Goal: Task Accomplishment & Management: Use online tool/utility

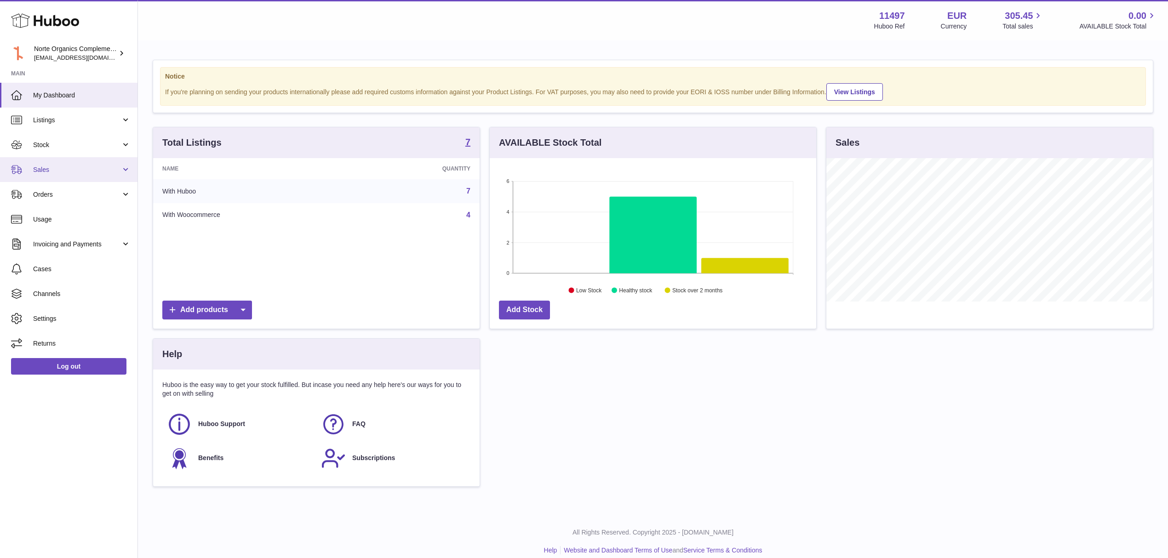
scroll to position [144, 326]
click at [78, 141] on span "Stock" at bounding box center [77, 145] width 88 height 9
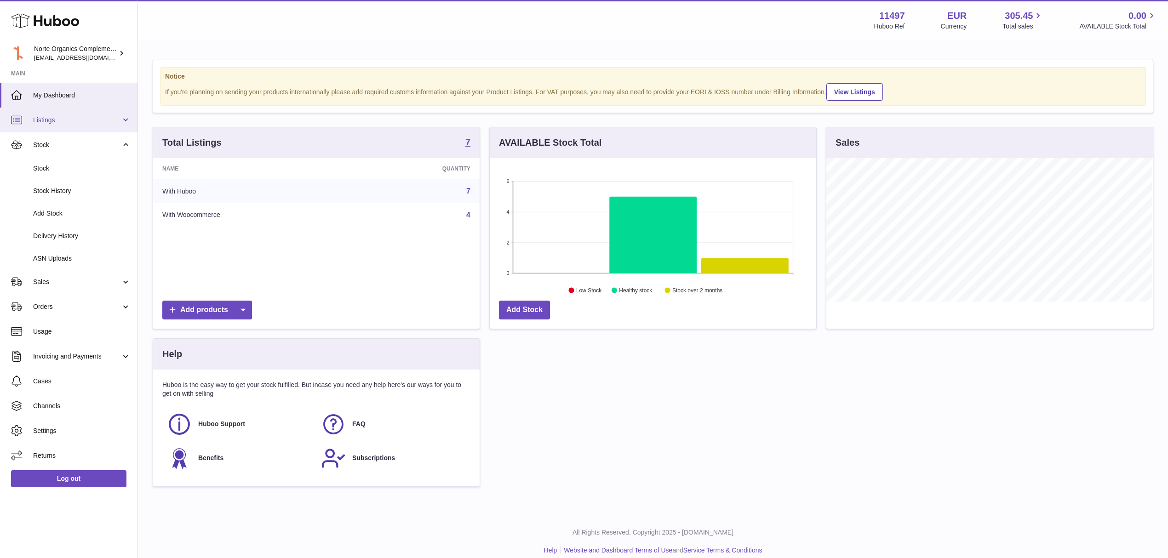
click at [78, 117] on span "Listings" at bounding box center [77, 120] width 88 height 9
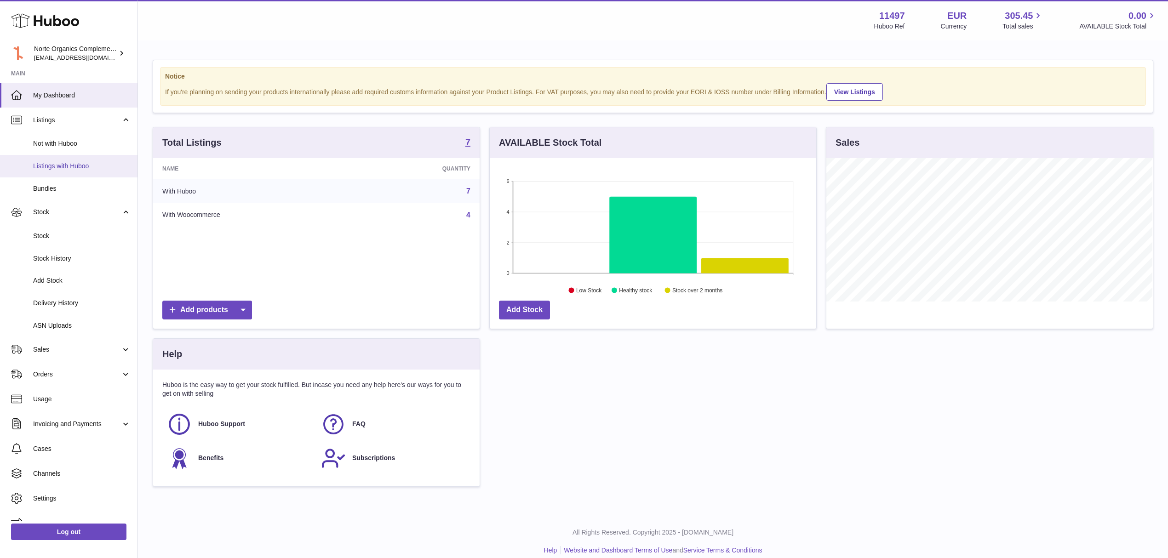
click at [79, 168] on span "Listings with Huboo" at bounding box center [82, 166] width 98 height 9
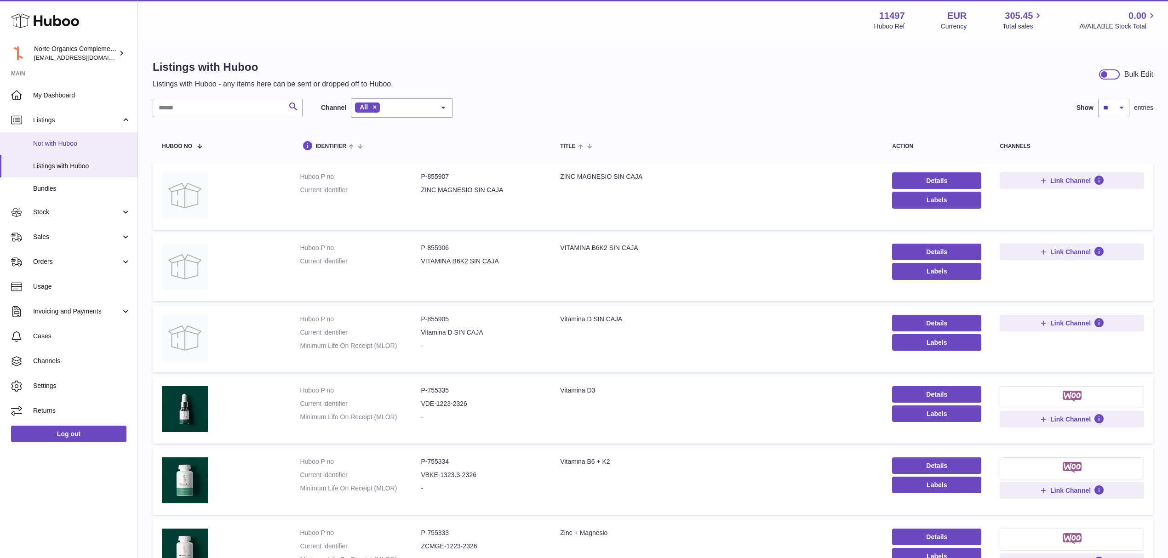
click at [76, 144] on span "Not with Huboo" at bounding box center [82, 143] width 98 height 9
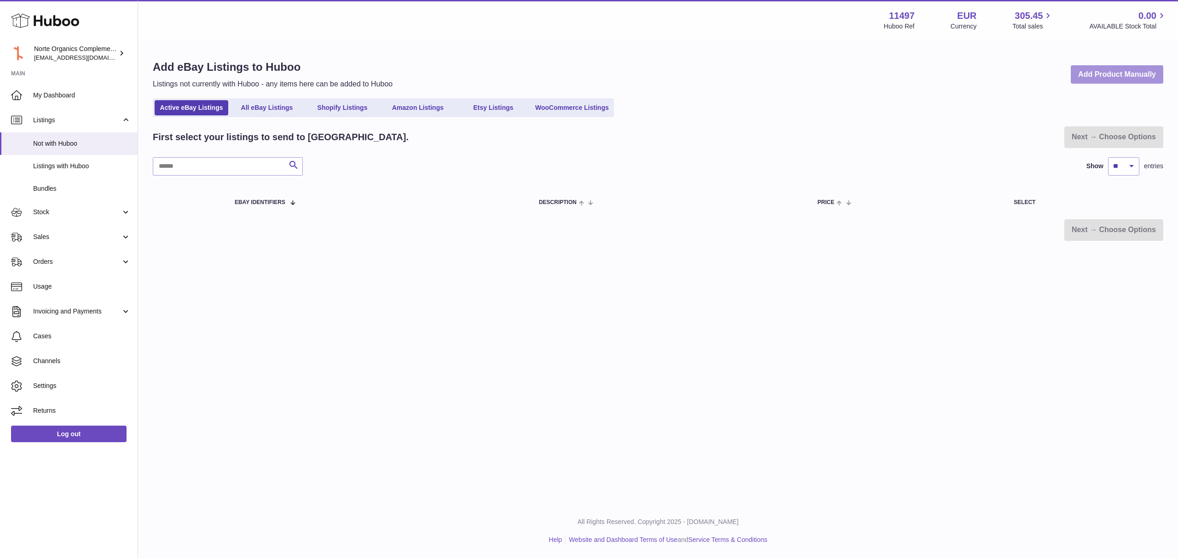
click at [1121, 67] on link "Add Product Manually" at bounding box center [1116, 74] width 92 height 19
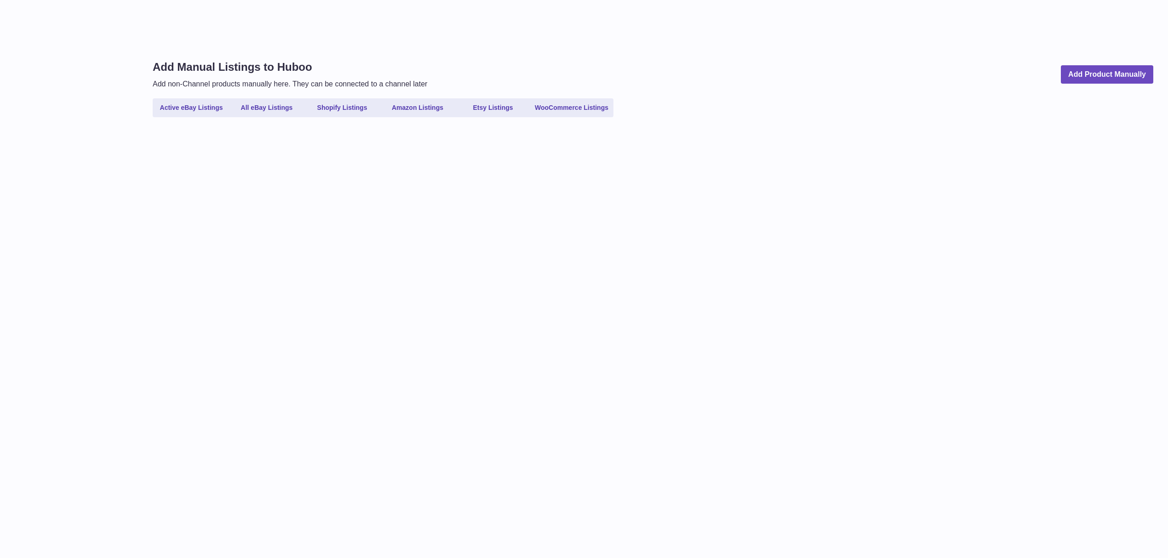
select select
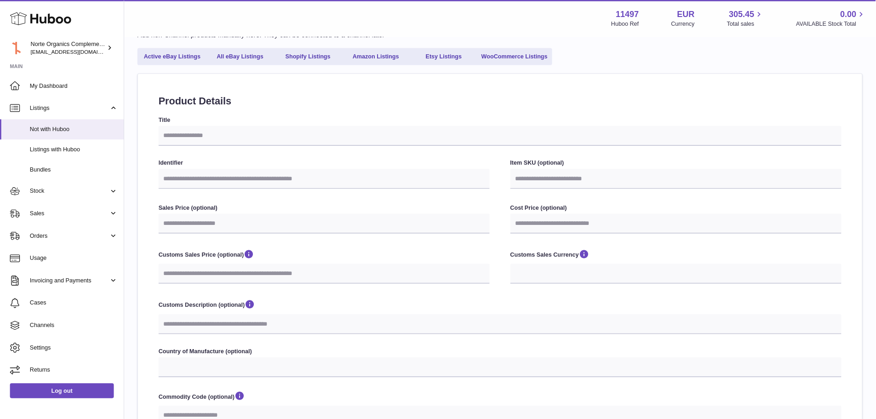
scroll to position [46, 0]
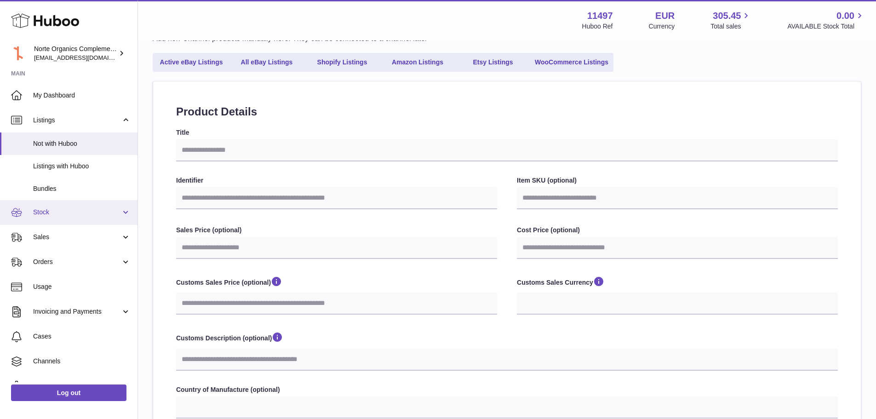
click at [90, 212] on span "Stock" at bounding box center [77, 212] width 88 height 9
